Goal: Check status

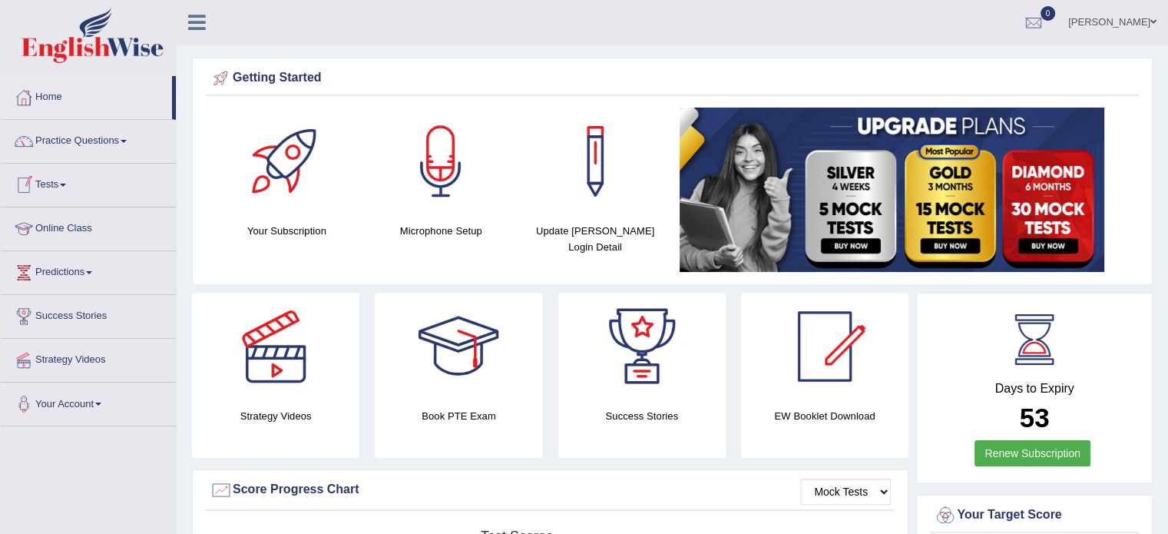
click at [60, 178] on link "Tests" at bounding box center [88, 183] width 175 height 38
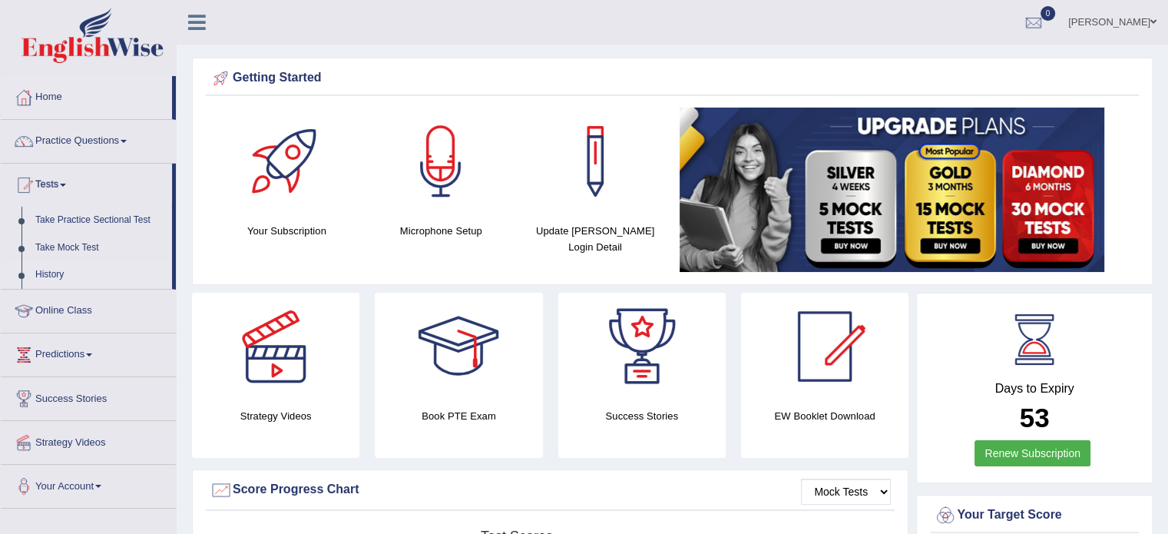
click at [52, 269] on link "History" at bounding box center [100, 275] width 144 height 28
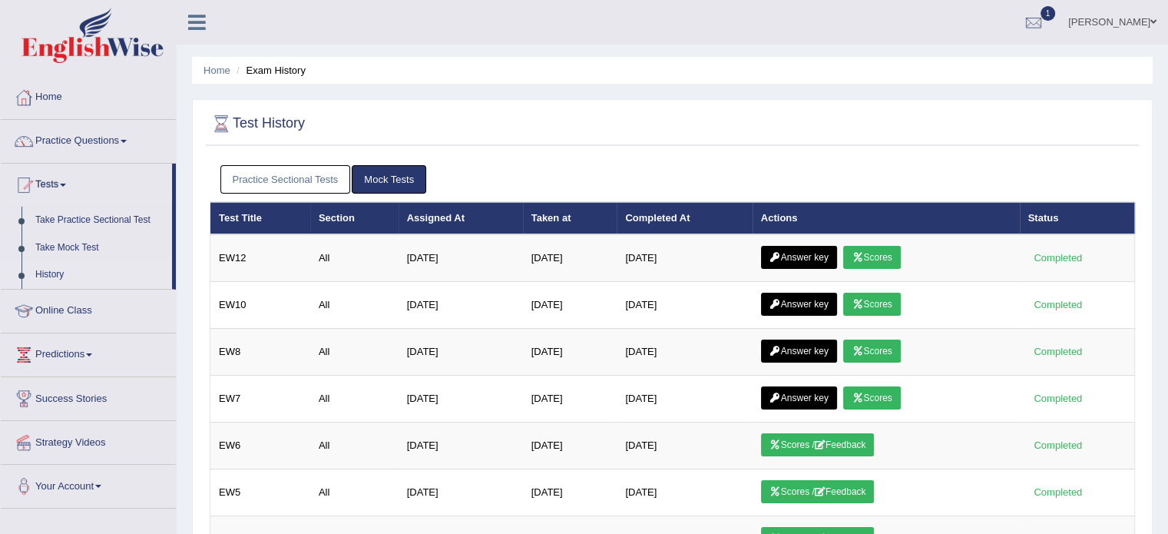
click at [300, 174] on link "Practice Sectional Tests" at bounding box center [285, 179] width 131 height 28
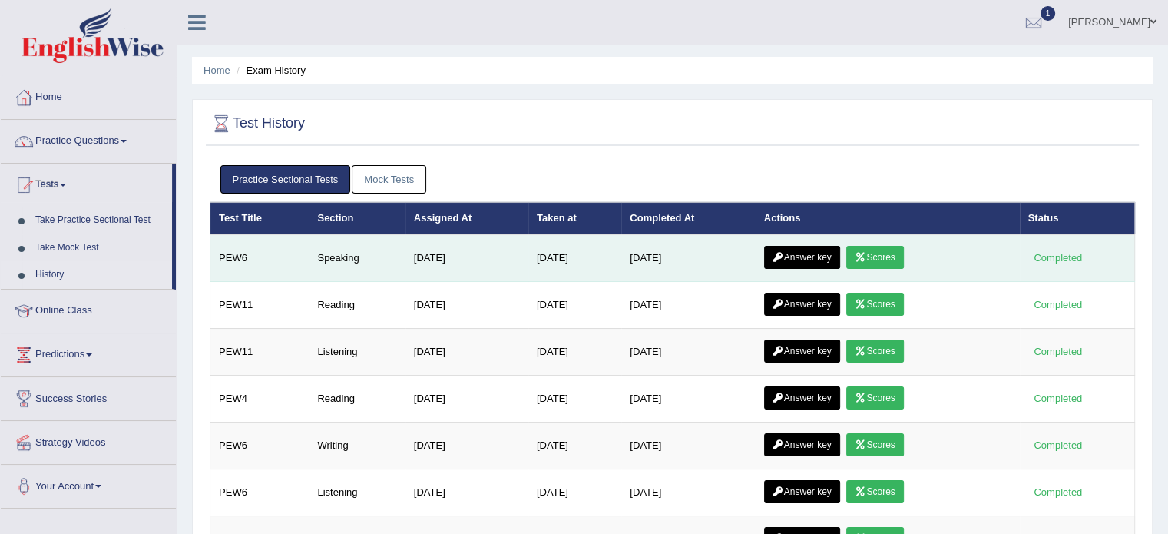
click at [875, 251] on link "Scores" at bounding box center [875, 257] width 57 height 23
